Goal: Information Seeking & Learning: Learn about a topic

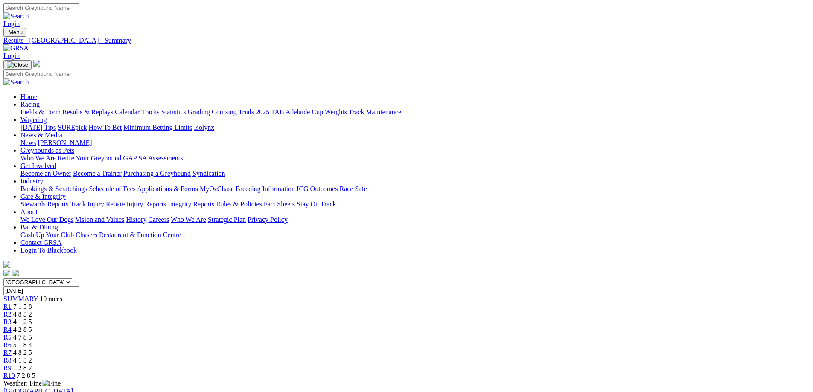
click at [61, 108] on link "Fields & Form" at bounding box center [40, 111] width 40 height 7
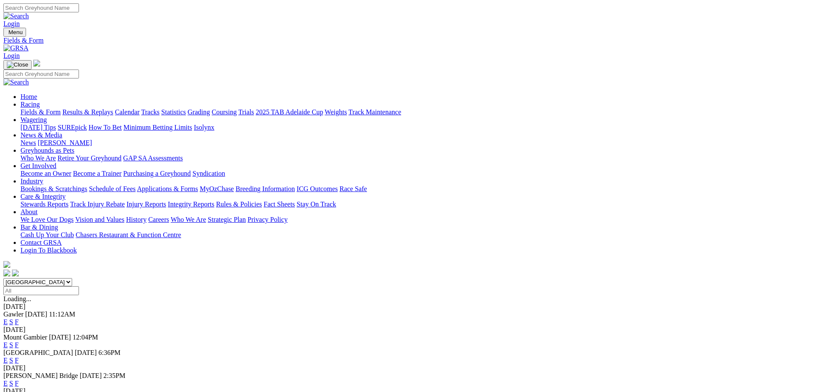
click at [19, 318] on link "F" at bounding box center [17, 321] width 4 height 7
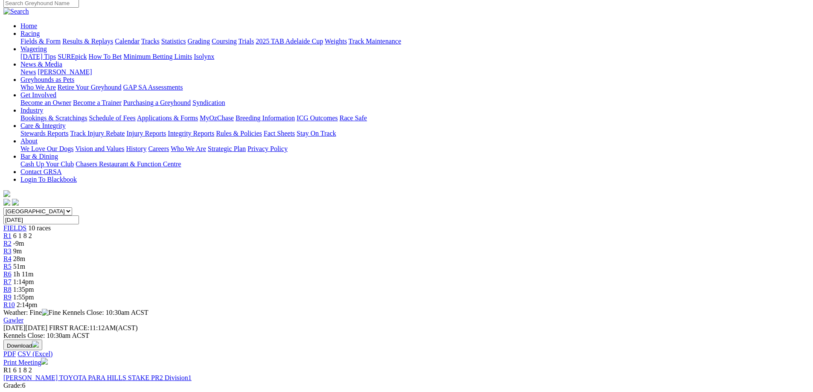
scroll to position [85, 0]
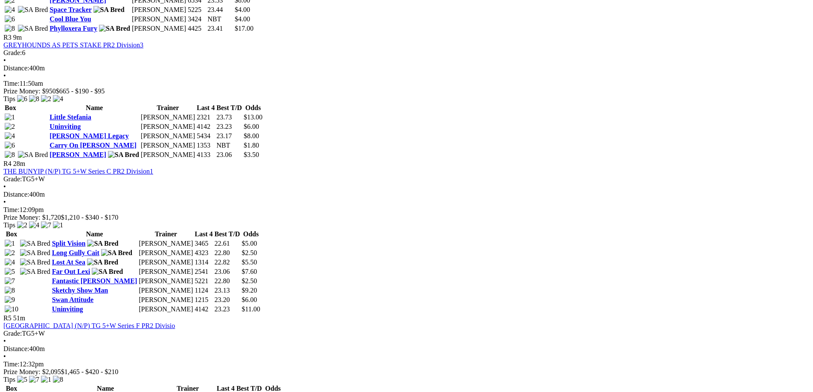
scroll to position [683, 0]
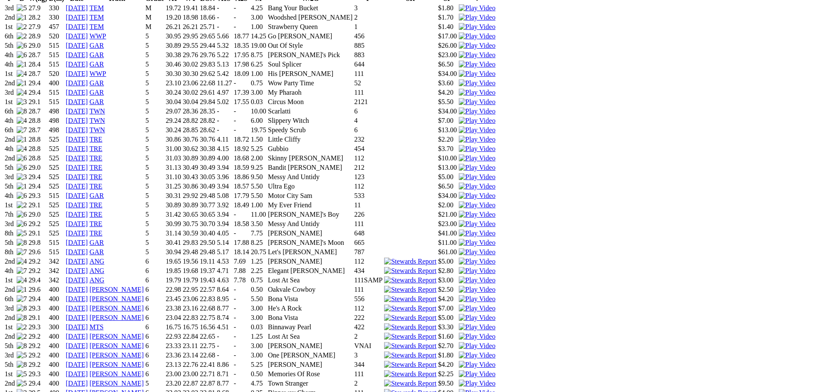
scroll to position [640, 0]
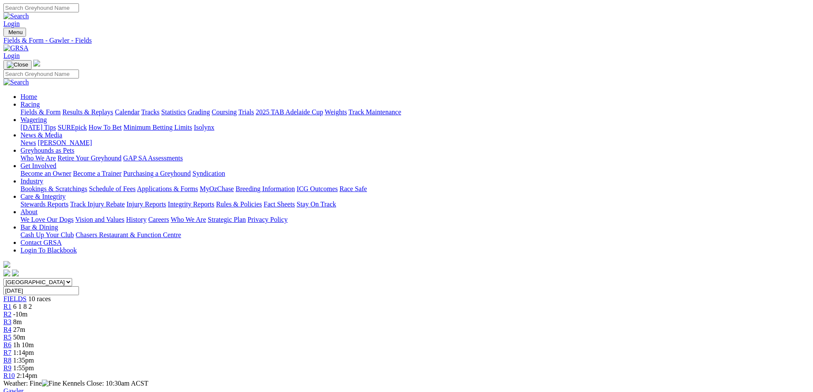
click at [237, 108] on link "Coursing" at bounding box center [224, 111] width 25 height 7
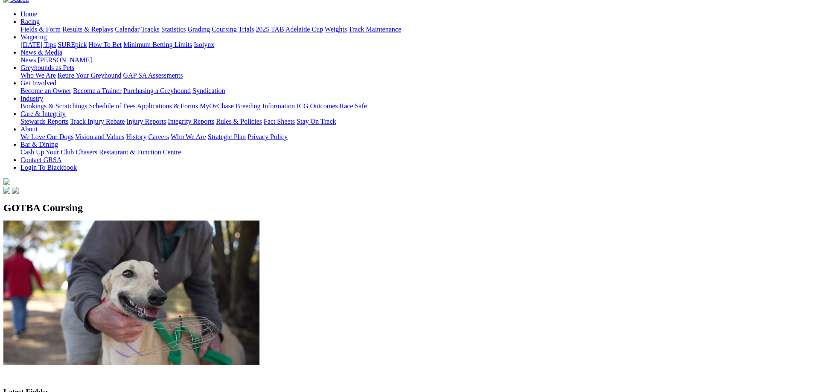
scroll to position [85, 0]
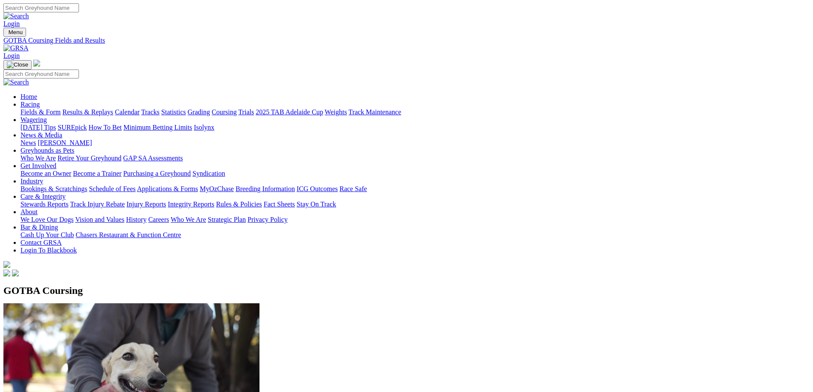
click at [92, 139] on link "[PERSON_NAME]" at bounding box center [65, 142] width 54 height 7
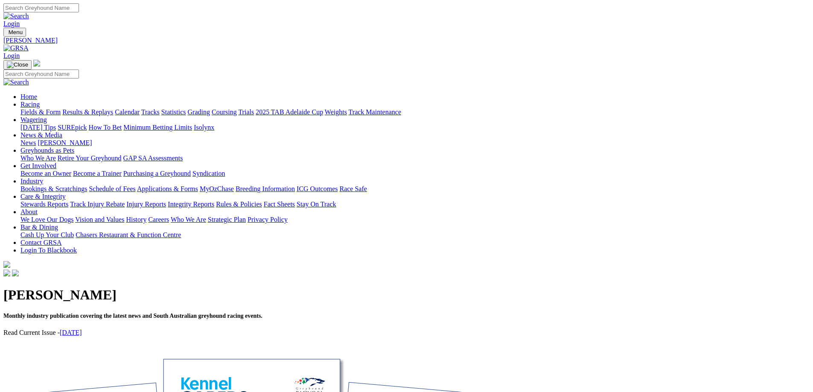
click at [82, 329] on link "[DATE]" at bounding box center [71, 332] width 22 height 7
click at [36, 139] on link "News" at bounding box center [27, 142] width 15 height 7
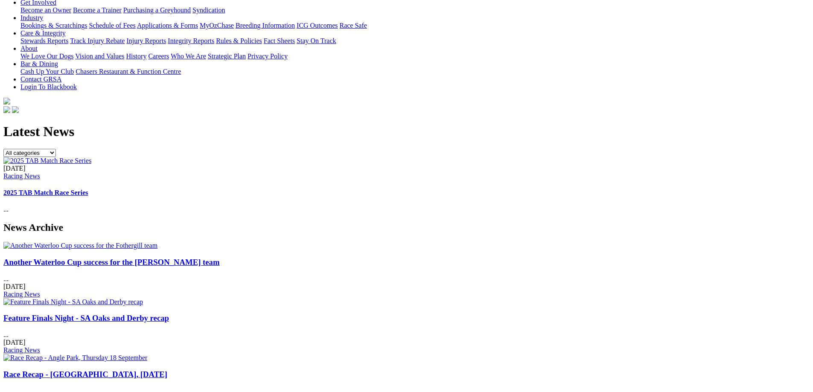
scroll to position [171, 0]
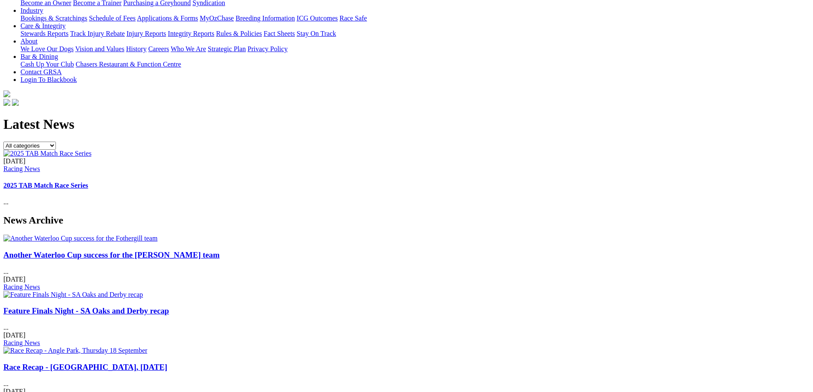
click at [187, 250] on h3 "Another Waterloo Cup success for the Fothergill team" at bounding box center [406, 254] width 806 height 9
click at [156, 250] on link "Another Waterloo Cup success for the Fothergill team" at bounding box center [111, 254] width 216 height 9
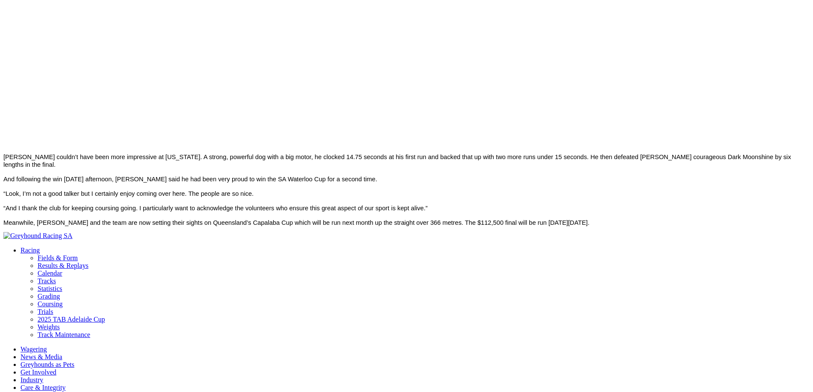
scroll to position [768, 0]
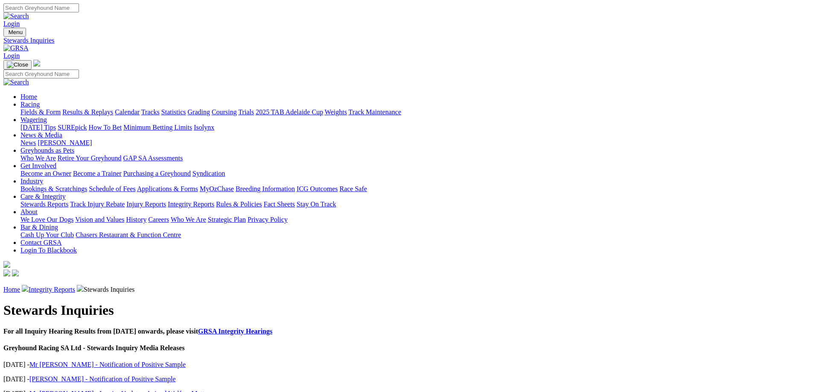
click at [75, 286] on link "Integrity Reports" at bounding box center [52, 289] width 47 height 7
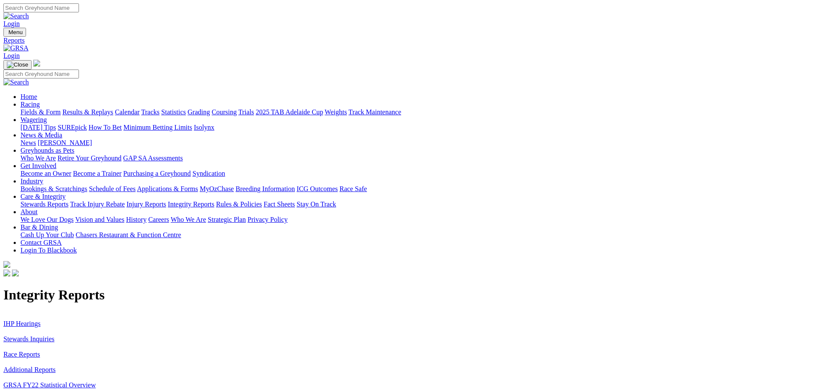
click at [55, 335] on link "Stewards Inquiries" at bounding box center [28, 338] width 51 height 7
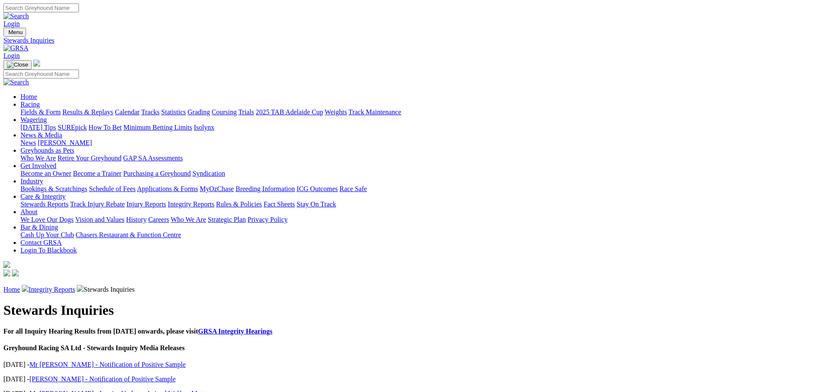
click at [75, 286] on link "Integrity Reports" at bounding box center [52, 289] width 47 height 7
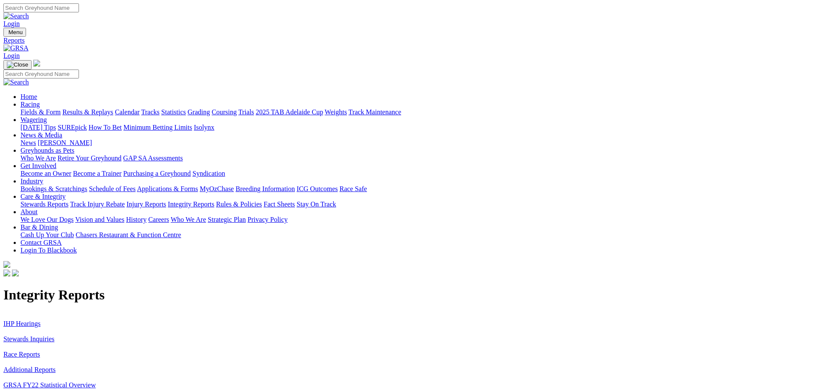
click at [41, 320] on link "IHP Hearings" at bounding box center [21, 323] width 37 height 7
